Goal: Complete application form

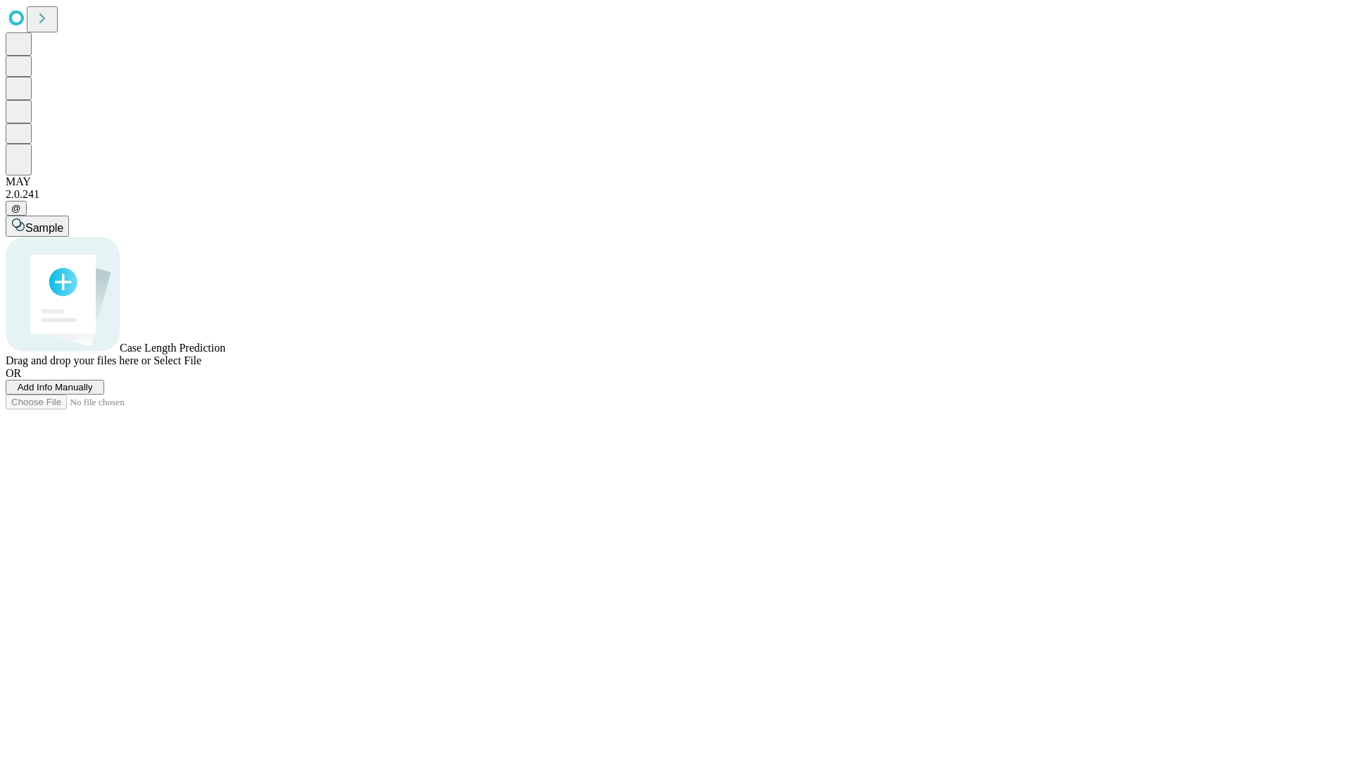
click at [93, 392] on span "Add Info Manually" at bounding box center [55, 387] width 75 height 11
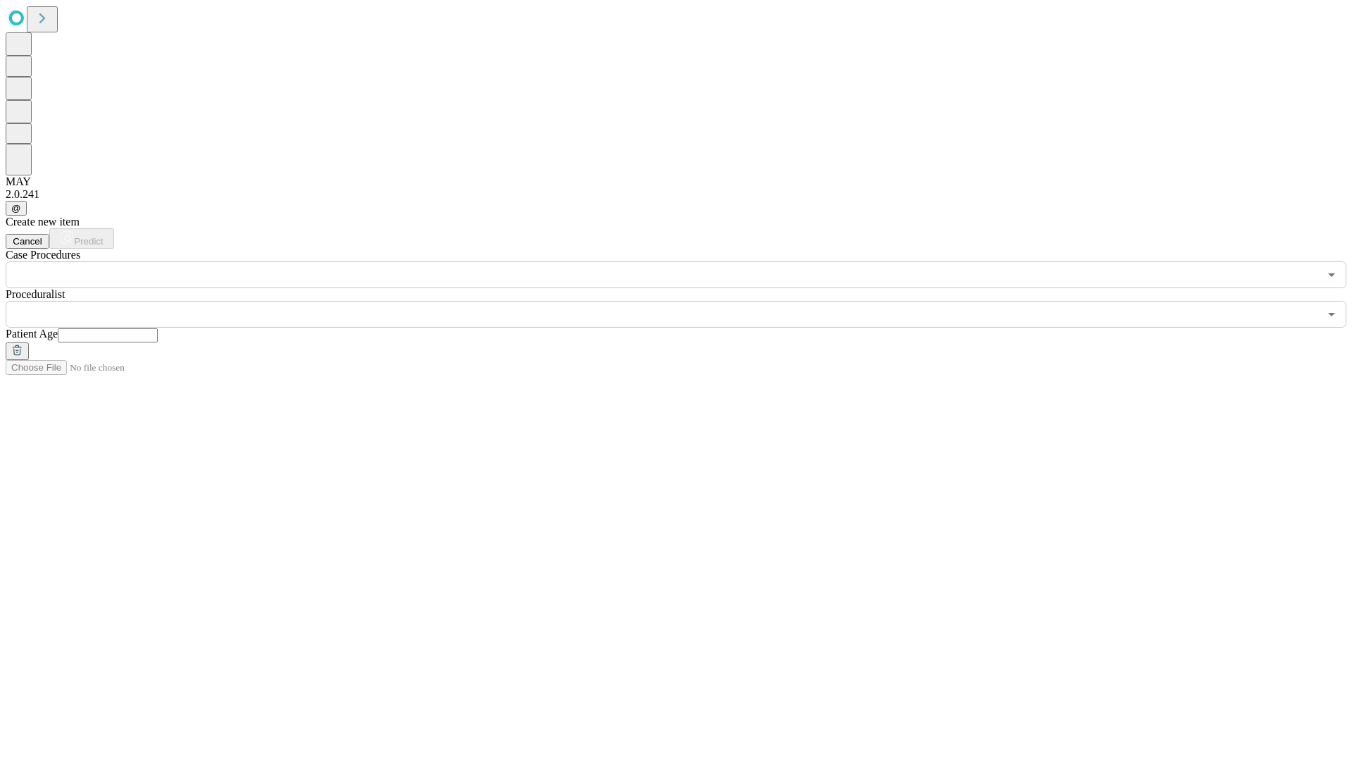
click at [158, 328] on input "text" at bounding box center [108, 335] width 100 height 14
type input "**"
click at [686, 301] on input "text" at bounding box center [662, 314] width 1313 height 27
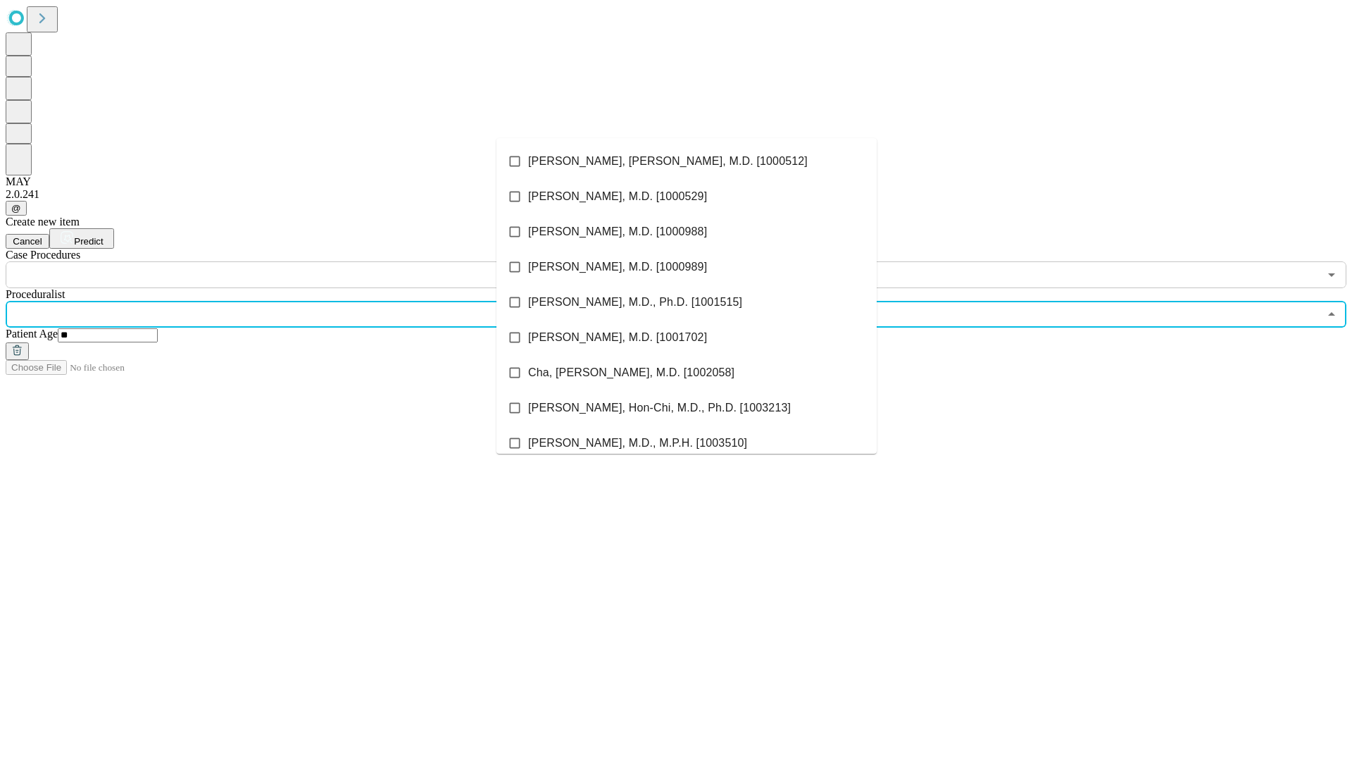
click at [687, 161] on li "[PERSON_NAME], [PERSON_NAME], M.D. [1000512]" at bounding box center [686, 161] width 380 height 35
click at [296, 261] on input "text" at bounding box center [662, 274] width 1313 height 27
